Goal: Transaction & Acquisition: Download file/media

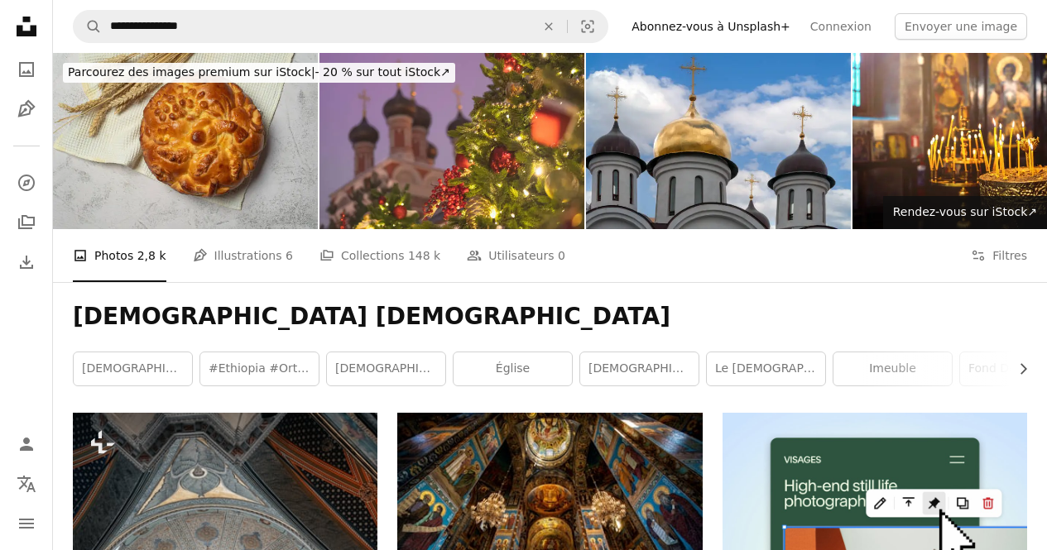
scroll to position [1469, 0]
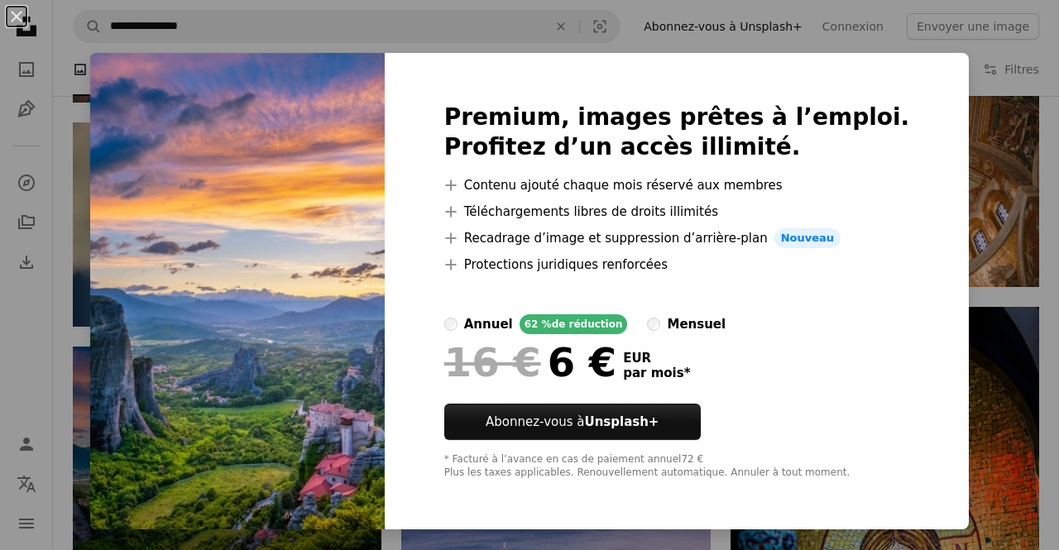
click at [965, 187] on div "An X shape Premium, images prêtes à l’emploi. Profitez d’un accès illimité. A p…" at bounding box center [529, 275] width 1059 height 550
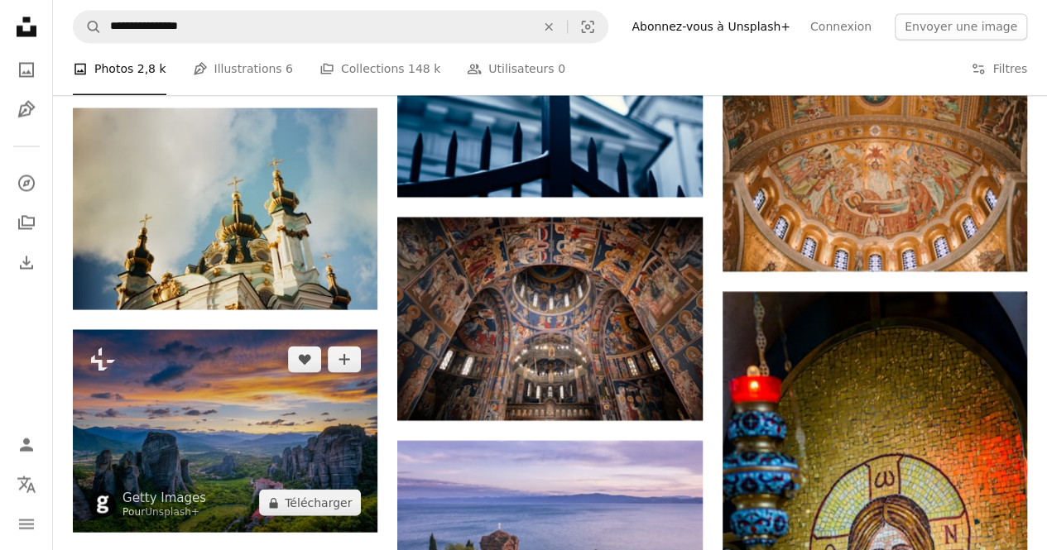
click at [256, 329] on img at bounding box center [225, 431] width 305 height 204
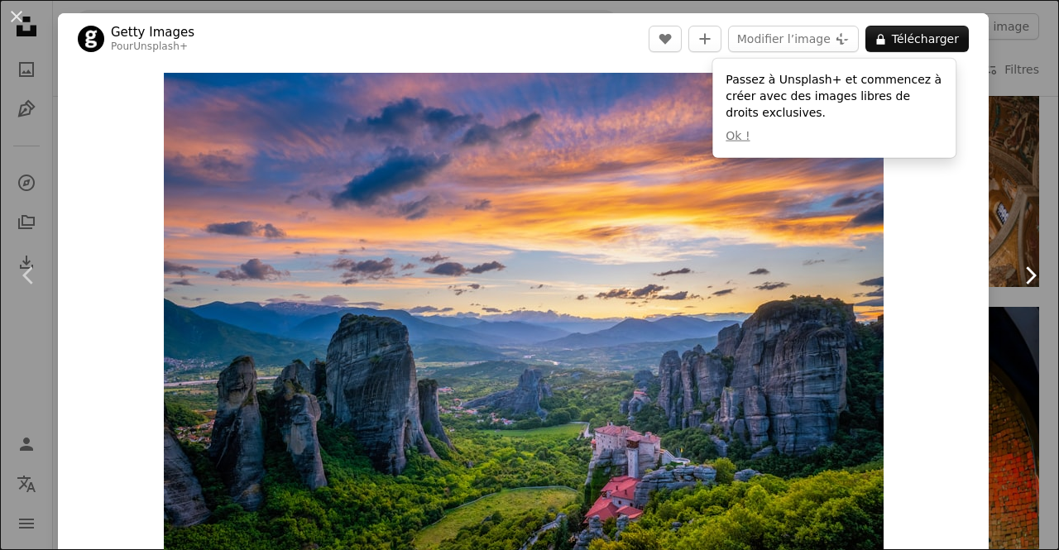
click at [1010, 214] on link "Chevron right" at bounding box center [1030, 275] width 58 height 159
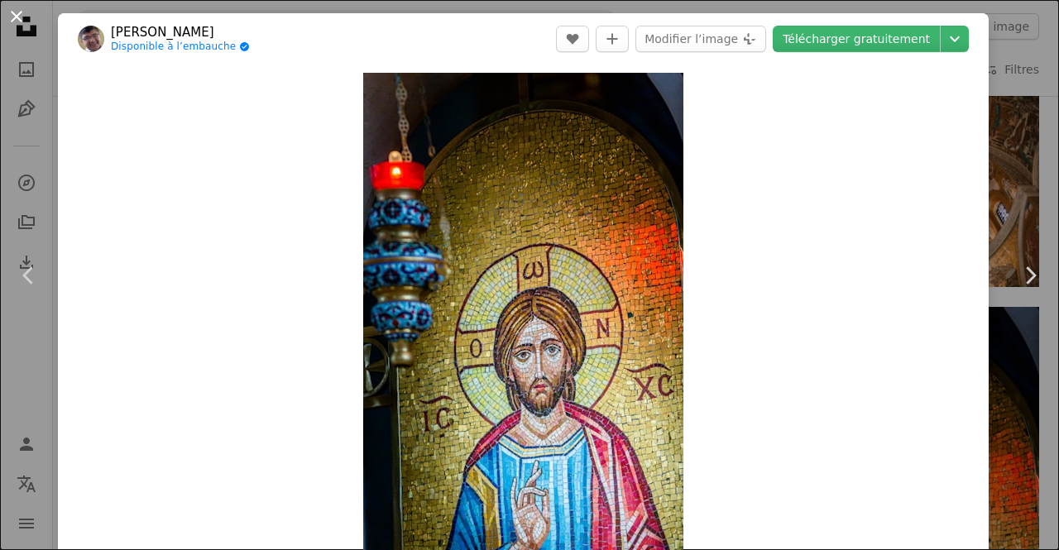
click at [26, 22] on button "An X shape" at bounding box center [17, 17] width 20 height 20
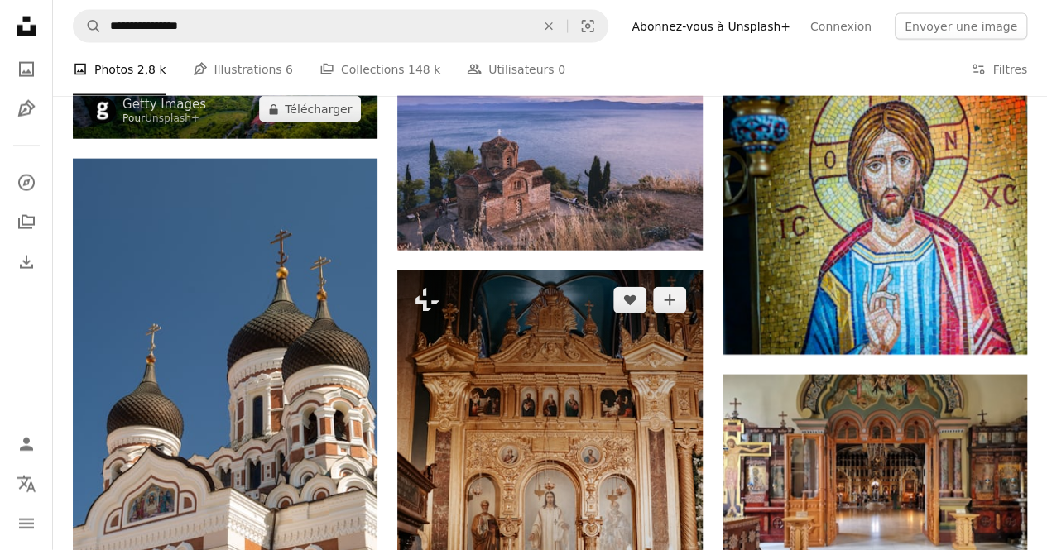
scroll to position [1863, 0]
